Goal: Information Seeking & Learning: Learn about a topic

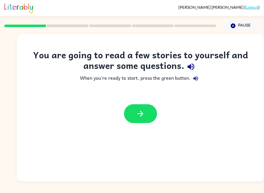
click at [141, 108] on button "button" at bounding box center [140, 113] width 33 height 19
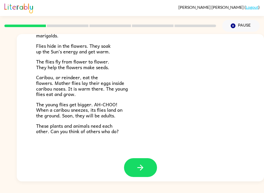
click at [168, 23] on div at bounding box center [110, 26] width 218 height 18
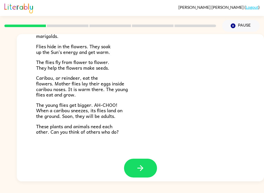
click at [146, 162] on button "button" at bounding box center [140, 168] width 33 height 19
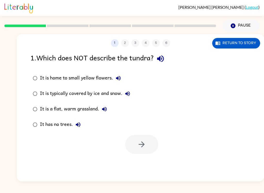
scroll to position [0, 0]
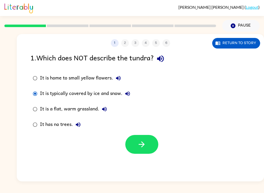
click at [142, 150] on button "button" at bounding box center [141, 144] width 33 height 19
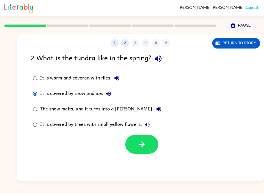
click at [147, 154] on button "button" at bounding box center [141, 144] width 33 height 19
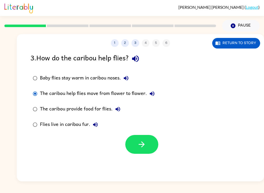
click at [139, 149] on icon "button" at bounding box center [141, 144] width 9 height 9
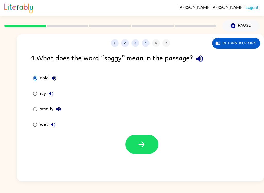
click at [142, 145] on icon "button" at bounding box center [142, 145] width 6 height 6
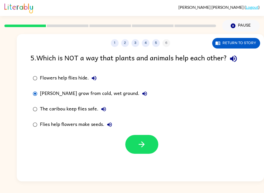
click at [143, 141] on icon "button" at bounding box center [141, 144] width 9 height 9
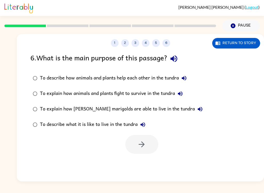
click at [229, 42] on button "Return to story" at bounding box center [237, 43] width 48 height 11
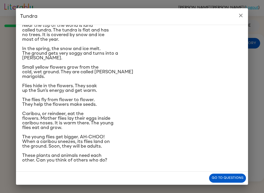
scroll to position [54, 0]
click at [235, 179] on button "Go to questions" at bounding box center [227, 178] width 37 height 9
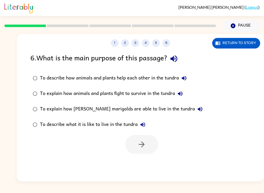
click at [15, 72] on div "1 2 3 4 5 6 Return to story 6 . What is the main purpose of this passage? To de…" at bounding box center [132, 107] width 264 height 150
click at [41, 77] on div "To describe how animals and plants help each other in the tundra" at bounding box center [115, 78] width 150 height 10
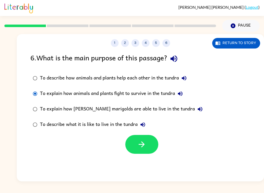
click at [148, 161] on div "1 2 3 4 5 6 Return to story 6 . What is the main purpose of this passage? To de…" at bounding box center [141, 107] width 248 height 147
click at [140, 146] on icon "button" at bounding box center [141, 144] width 9 height 9
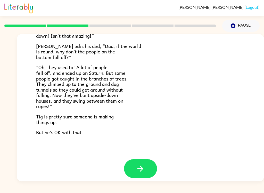
scroll to position [145, 0]
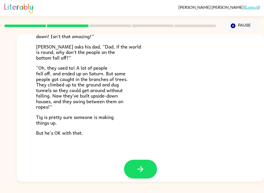
click at [148, 164] on button "button" at bounding box center [140, 169] width 33 height 19
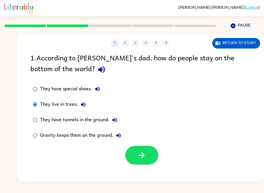
click at [140, 144] on div at bounding box center [141, 153] width 248 height 21
click at [139, 155] on icon "button" at bounding box center [141, 155] width 9 height 9
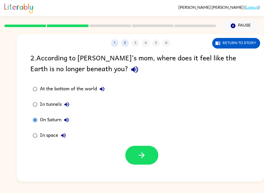
click at [140, 153] on icon "button" at bounding box center [141, 155] width 9 height 9
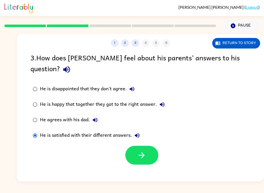
click at [36, 132] on label "He is satisfied with their different answers." at bounding box center [99, 135] width 143 height 15
click at [136, 146] on button "button" at bounding box center [141, 155] width 33 height 19
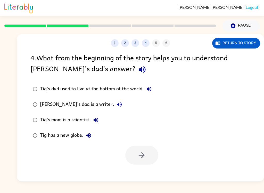
click at [241, 48] on button "Return to story" at bounding box center [237, 43] width 48 height 11
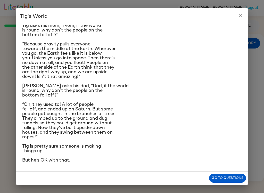
scroll to position [98, 0]
click at [231, 177] on button "Go to questions" at bounding box center [227, 178] width 37 height 9
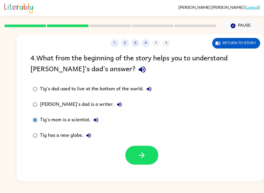
click at [138, 157] on icon "button" at bounding box center [141, 155] width 9 height 9
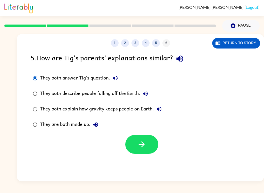
click at [145, 138] on button "button" at bounding box center [141, 144] width 33 height 19
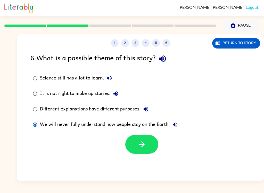
click at [39, 90] on label "It is not right to make up stories." at bounding box center [105, 93] width 155 height 15
click at [38, 87] on label "It is not right to make up stories." at bounding box center [105, 93] width 155 height 15
click at [33, 99] on label "It is not right to make up stories." at bounding box center [105, 93] width 155 height 15
click at [41, 86] on label "Science still has a lot to learn." at bounding box center [105, 77] width 155 height 15
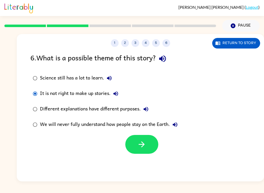
click at [34, 99] on label "It is not right to make up stories." at bounding box center [105, 93] width 155 height 15
click at [40, 110] on div "Different explanations have different purposes." at bounding box center [95, 109] width 111 height 10
click at [33, 115] on label "Different explanations have different purposes." at bounding box center [105, 108] width 155 height 15
click at [42, 88] on label "It is not right to make up stories." at bounding box center [105, 93] width 155 height 15
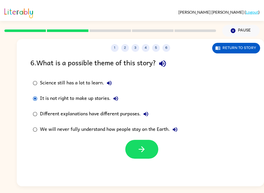
click at [41, 96] on div "It is not right to make up stories." at bounding box center [80, 94] width 81 height 10
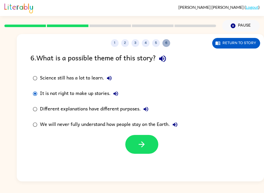
click at [167, 45] on button "6" at bounding box center [167, 43] width 8 height 8
click at [163, 38] on div "1 2 3 4 5 6 Return to story" at bounding box center [141, 40] width 248 height 13
click at [176, 35] on div "1 2 3 4 5 6 Return to story" at bounding box center [141, 40] width 248 height 13
click at [175, 35] on div "1 2 3 4 5 6 Return to story" at bounding box center [141, 40] width 248 height 13
click at [167, 41] on button "6" at bounding box center [167, 43] width 8 height 8
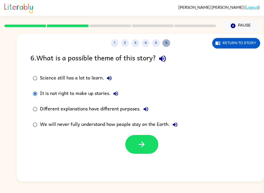
click at [167, 41] on button "6" at bounding box center [167, 43] width 8 height 8
click at [166, 44] on button "6" at bounding box center [167, 43] width 8 height 8
click at [169, 43] on button "6" at bounding box center [167, 43] width 8 height 8
click at [167, 43] on button "6" at bounding box center [167, 43] width 8 height 8
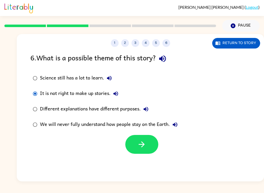
click at [167, 42] on button "6" at bounding box center [167, 43] width 8 height 8
click at [167, 43] on button "6" at bounding box center [167, 43] width 8 height 8
click at [143, 146] on icon "button" at bounding box center [141, 144] width 9 height 9
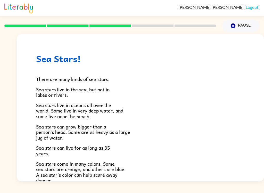
click at [136, 82] on div "There are many kinds of sea stars. Sea stars live in the sea, but not in lakes …" at bounding box center [140, 172] width 209 height 216
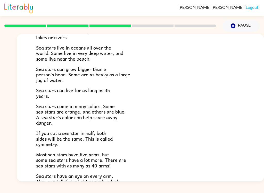
scroll to position [58, 0]
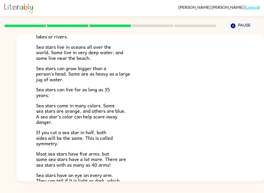
click at [231, 29] on icon "Pause" at bounding box center [234, 26] width 6 height 6
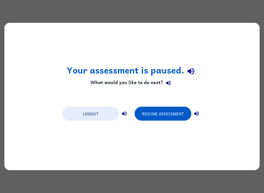
click at [223, 46] on div "Your assessment is paused. What would you like to do next? Logout Resume Assess…" at bounding box center [132, 96] width 256 height 147
click at [226, 32] on div "Your assessment is paused. What would you like to do next? Logout Resume Assess…" at bounding box center [132, 96] width 256 height 147
click at [192, 113] on button "button" at bounding box center [197, 114] width 10 height 10
click at [196, 111] on icon "button" at bounding box center [197, 114] width 6 height 6
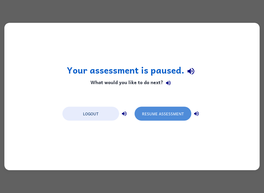
click at [164, 114] on button "Resume Assessment" at bounding box center [163, 114] width 57 height 14
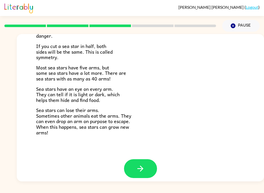
scroll to position [144, 0]
click at [140, 160] on button "button" at bounding box center [140, 169] width 33 height 19
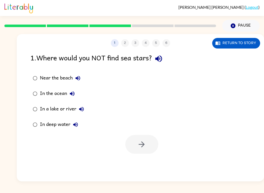
scroll to position [0, 0]
click at [43, 75] on div "Near the beach" at bounding box center [61, 78] width 43 height 10
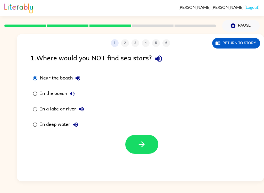
click at [151, 146] on button "button" at bounding box center [141, 144] width 33 height 19
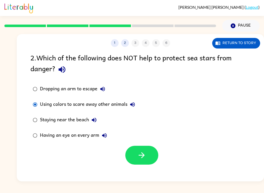
click at [140, 156] on icon "button" at bounding box center [142, 155] width 6 height 6
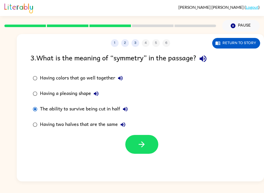
click at [136, 140] on button "button" at bounding box center [141, 144] width 33 height 19
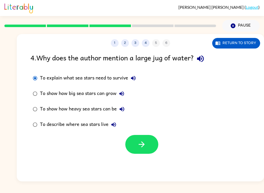
click at [146, 146] on icon "button" at bounding box center [141, 144] width 9 height 9
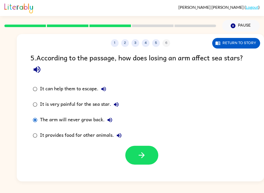
click at [138, 155] on icon "button" at bounding box center [141, 155] width 9 height 9
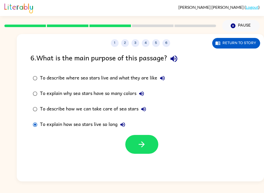
click at [143, 145] on icon "button" at bounding box center [142, 145] width 6 height 6
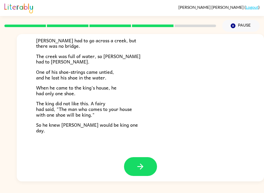
scroll to position [85, 0]
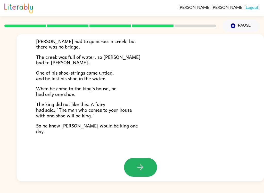
click at [143, 163] on icon "button" at bounding box center [140, 167] width 9 height 9
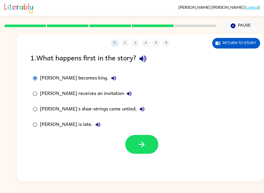
click at [147, 139] on button "button" at bounding box center [141, 144] width 33 height 19
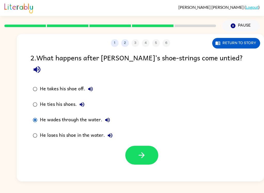
click at [38, 133] on label "He loses his shoe in the water." at bounding box center [73, 135] width 90 height 15
click at [41, 130] on div "He loses his shoe in the water." at bounding box center [77, 135] width 75 height 10
click at [41, 84] on div "He takes his shoe off." at bounding box center [68, 89] width 56 height 10
click at [37, 112] on label "He wades through the water." at bounding box center [73, 119] width 90 height 15
click at [36, 128] on label "He loses his shoe in the water." at bounding box center [73, 135] width 90 height 15
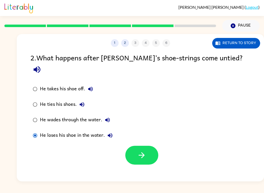
click at [36, 128] on label "He loses his shoe in the water." at bounding box center [73, 135] width 90 height 15
click at [30, 132] on label "He loses his shoe in the water." at bounding box center [73, 135] width 90 height 15
click at [34, 143] on div at bounding box center [141, 153] width 248 height 21
click at [31, 116] on label "He wades through the water." at bounding box center [73, 119] width 90 height 15
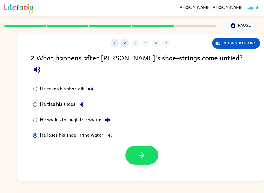
click at [35, 128] on label "He loses his shoe in the water." at bounding box center [73, 135] width 90 height 15
click at [31, 116] on label "He wades through the water." at bounding box center [73, 119] width 90 height 15
click at [31, 115] on label "He wades through the water." at bounding box center [73, 119] width 90 height 15
click at [29, 132] on label "He loses his shoe in the water." at bounding box center [73, 135] width 90 height 15
click at [30, 143] on div at bounding box center [141, 153] width 248 height 21
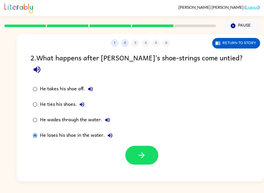
click at [31, 128] on label "He loses his shoe in the water." at bounding box center [73, 135] width 90 height 15
click at [40, 113] on label "He wades through the water." at bounding box center [73, 119] width 90 height 15
click at [45, 115] on div "He wades through the water." at bounding box center [76, 120] width 73 height 10
click at [35, 116] on label "He wades through the water." at bounding box center [73, 119] width 90 height 15
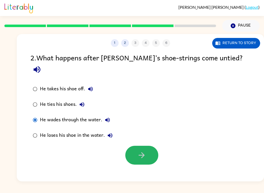
click at [135, 146] on button "button" at bounding box center [141, 155] width 33 height 19
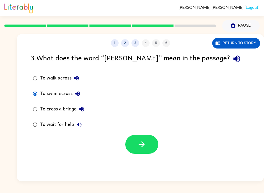
click at [38, 89] on label "To swim across" at bounding box center [59, 93] width 62 height 15
click at [40, 97] on label "To swim across" at bounding box center [59, 93] width 62 height 15
click at [28, 97] on label "To swim across" at bounding box center [59, 93] width 62 height 15
click at [35, 73] on label "To walk across" at bounding box center [59, 77] width 62 height 15
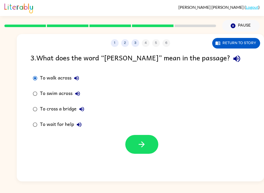
click at [148, 147] on button "button" at bounding box center [141, 144] width 33 height 19
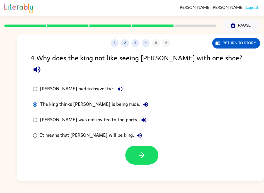
click at [39, 99] on label "The king thinks [PERSON_NAME] is being rude." at bounding box center [91, 104] width 126 height 15
click at [141, 146] on button "button" at bounding box center [141, 155] width 33 height 19
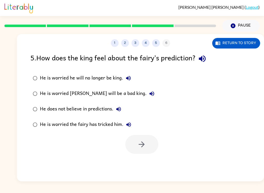
click at [41, 132] on label "He is worried the fairy has tricked him." at bounding box center [94, 124] width 132 height 15
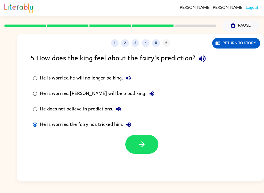
click at [137, 144] on icon "button" at bounding box center [141, 144] width 9 height 9
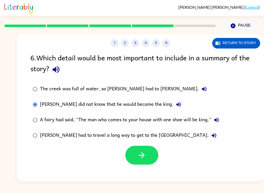
click at [140, 152] on icon "button" at bounding box center [141, 155] width 9 height 9
